Goal: Check status: Check status

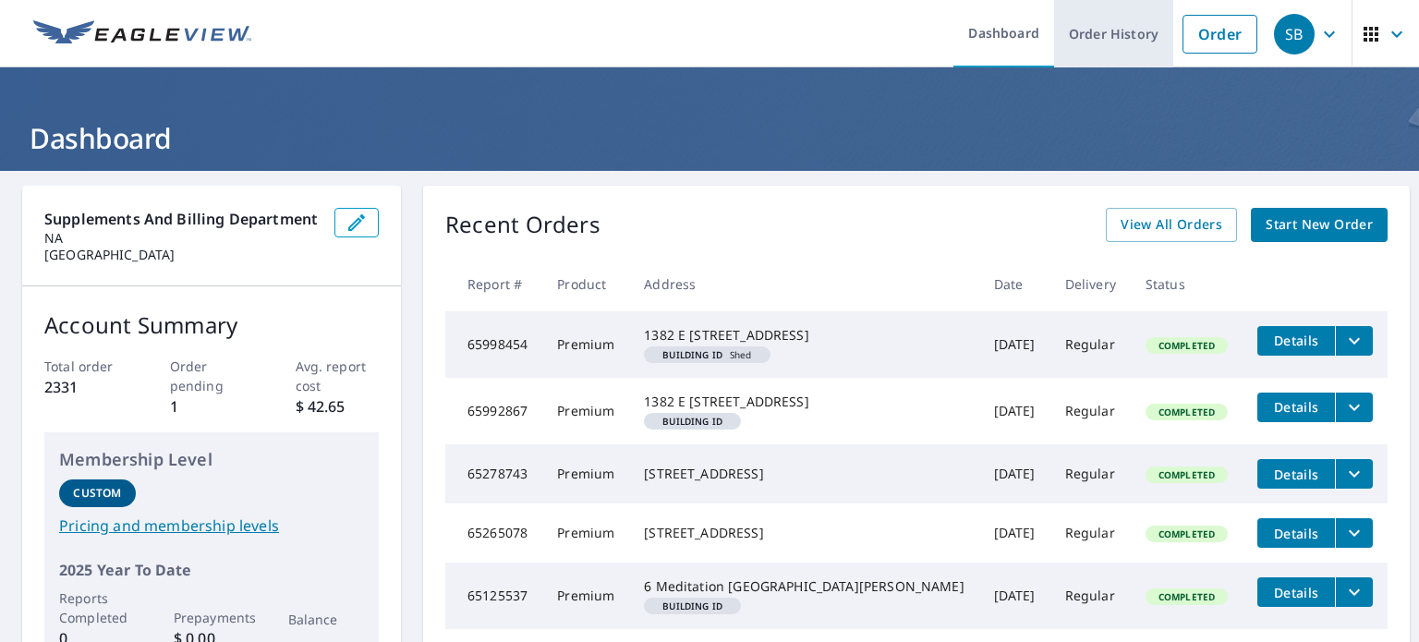
click at [1112, 30] on link "Order History" at bounding box center [1113, 33] width 119 height 67
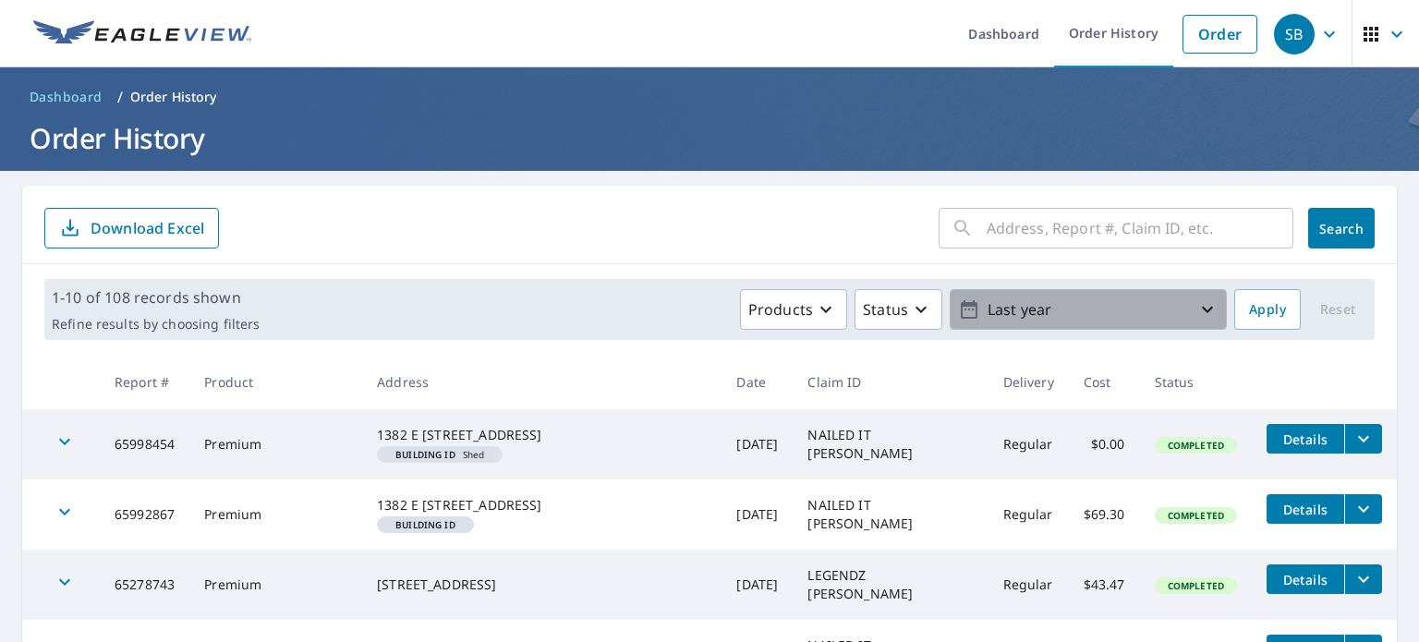
click at [1178, 310] on p "Last year" at bounding box center [1088, 310] width 216 height 32
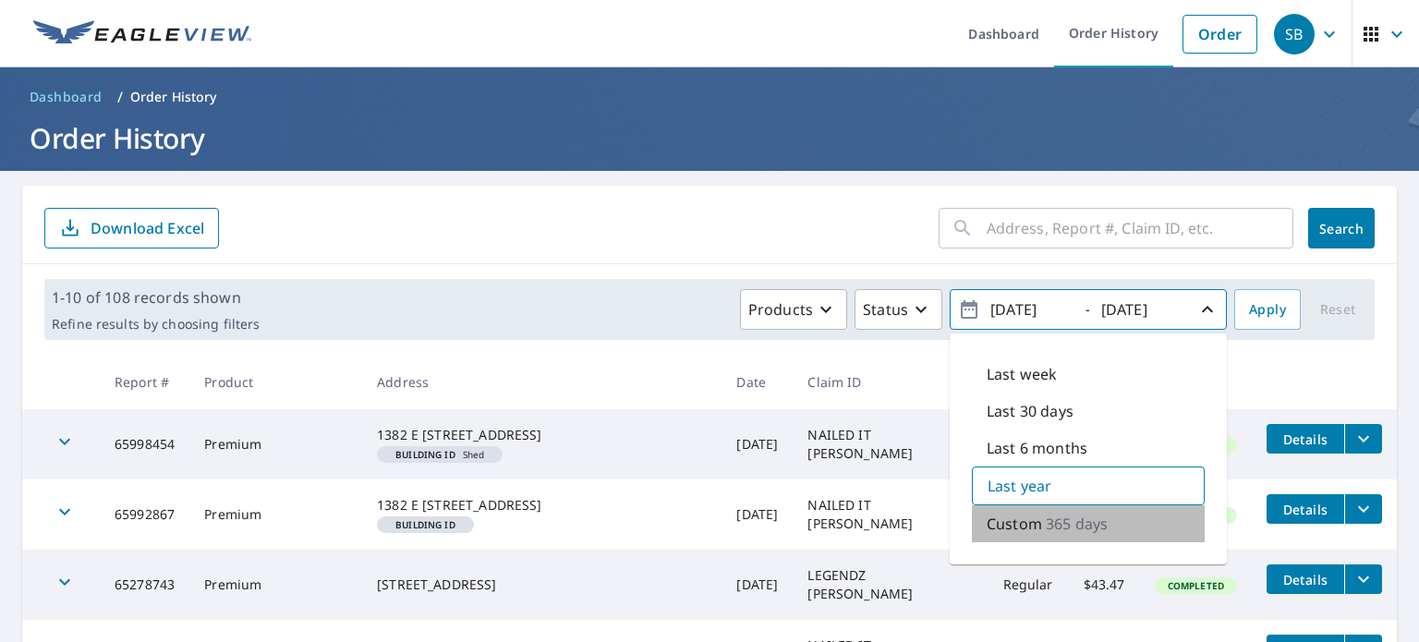
click at [1020, 519] on p "Custom" at bounding box center [1014, 524] width 55 height 22
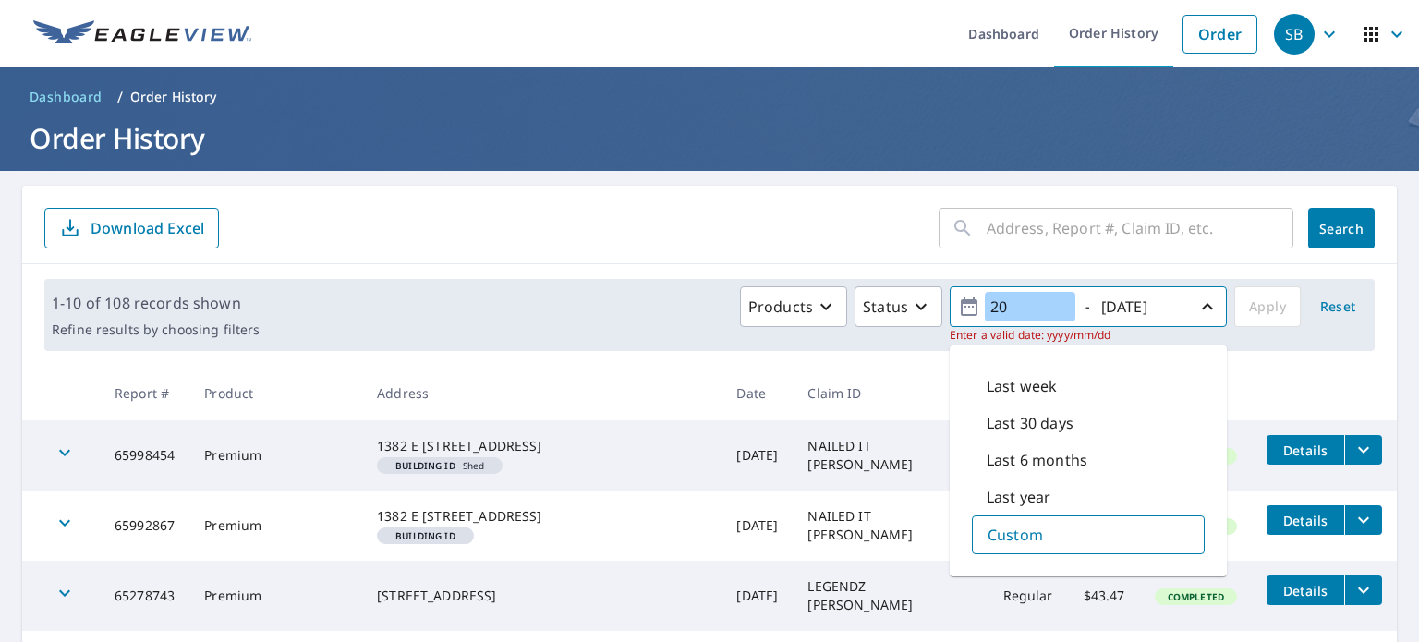
type input "2"
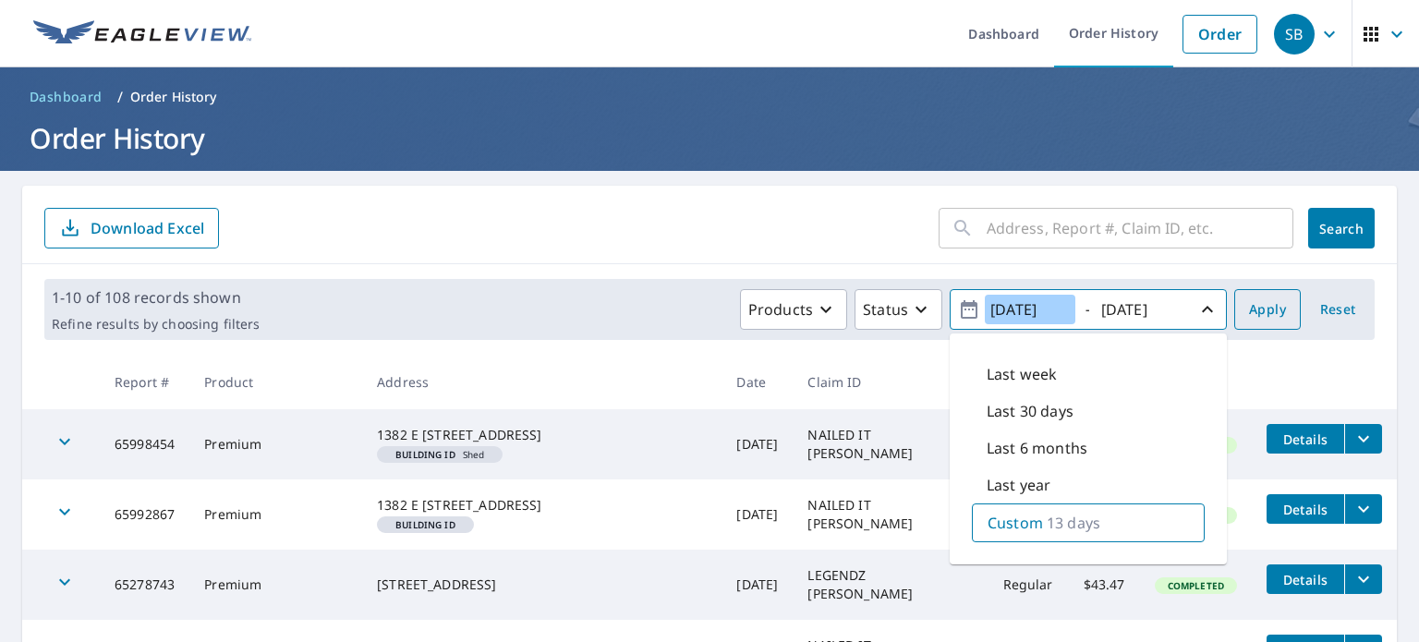
type input "[DATE]"
click at [1254, 303] on span "Apply" at bounding box center [1267, 309] width 37 height 23
